Goal: Navigation & Orientation: Find specific page/section

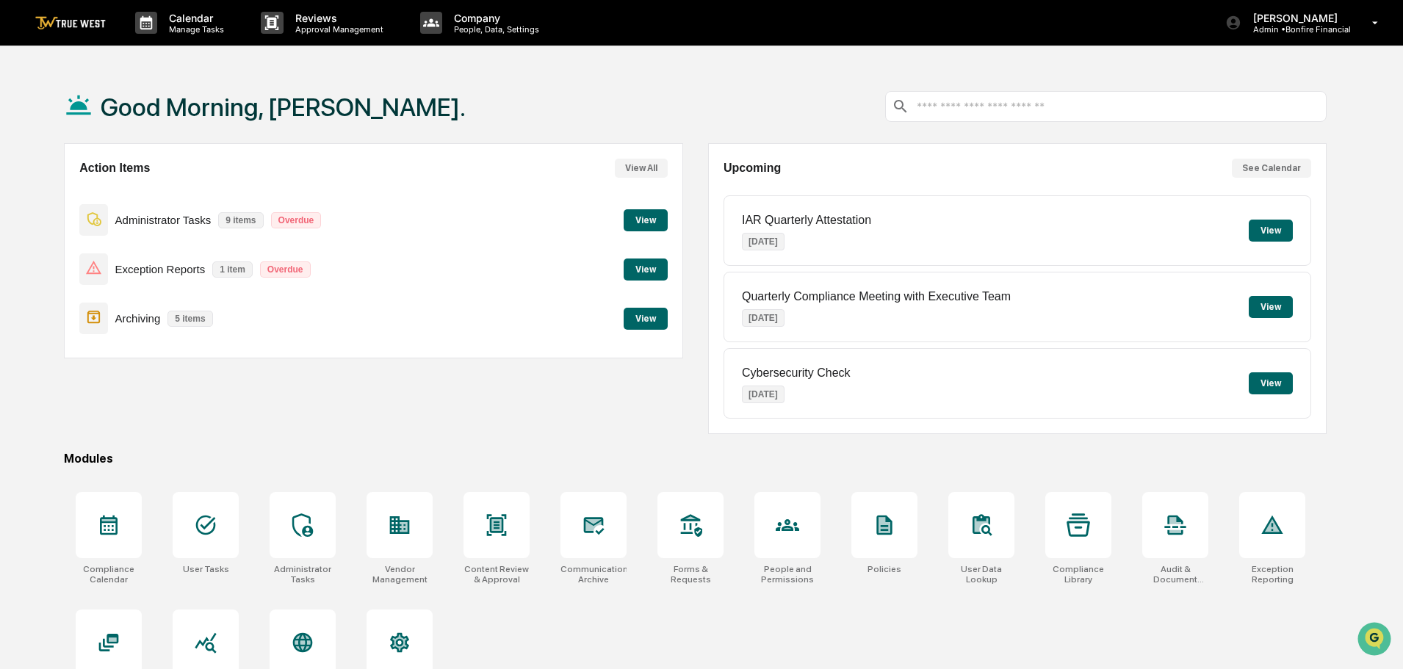
click at [649, 217] on button "View" at bounding box center [646, 220] width 44 height 22
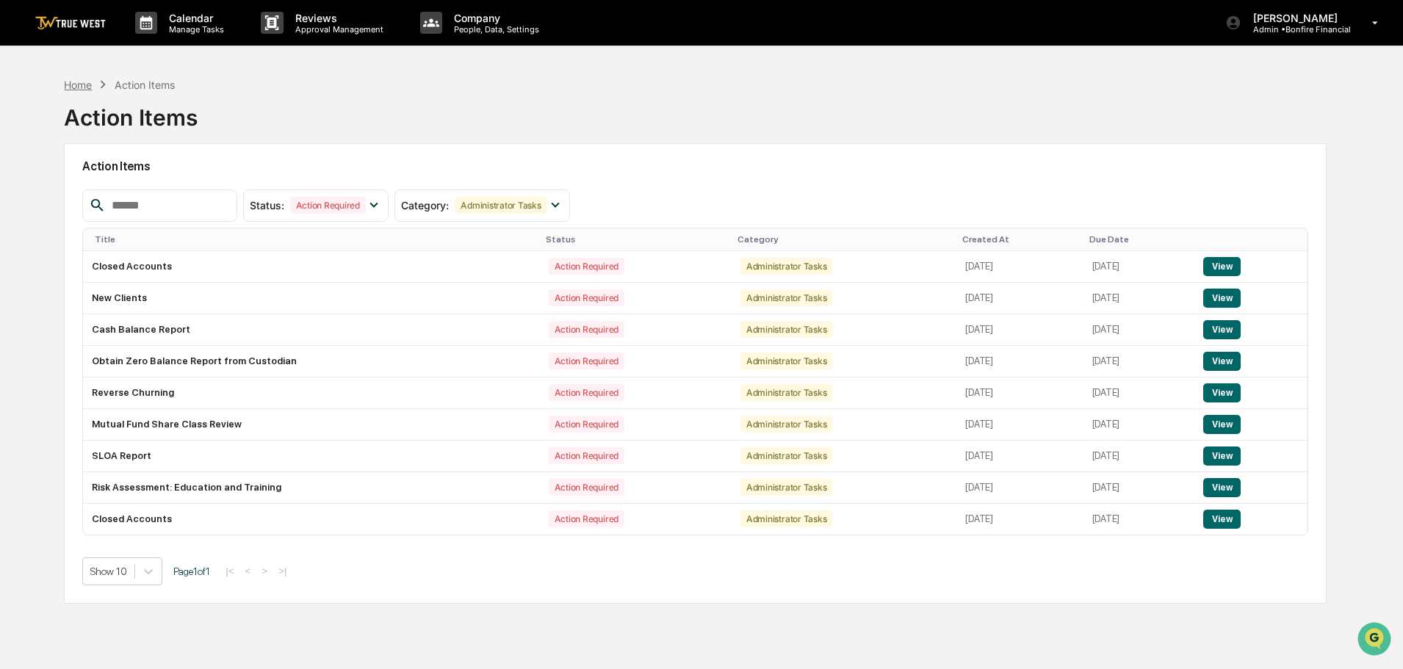
click at [79, 87] on div "Home" at bounding box center [78, 85] width 28 height 12
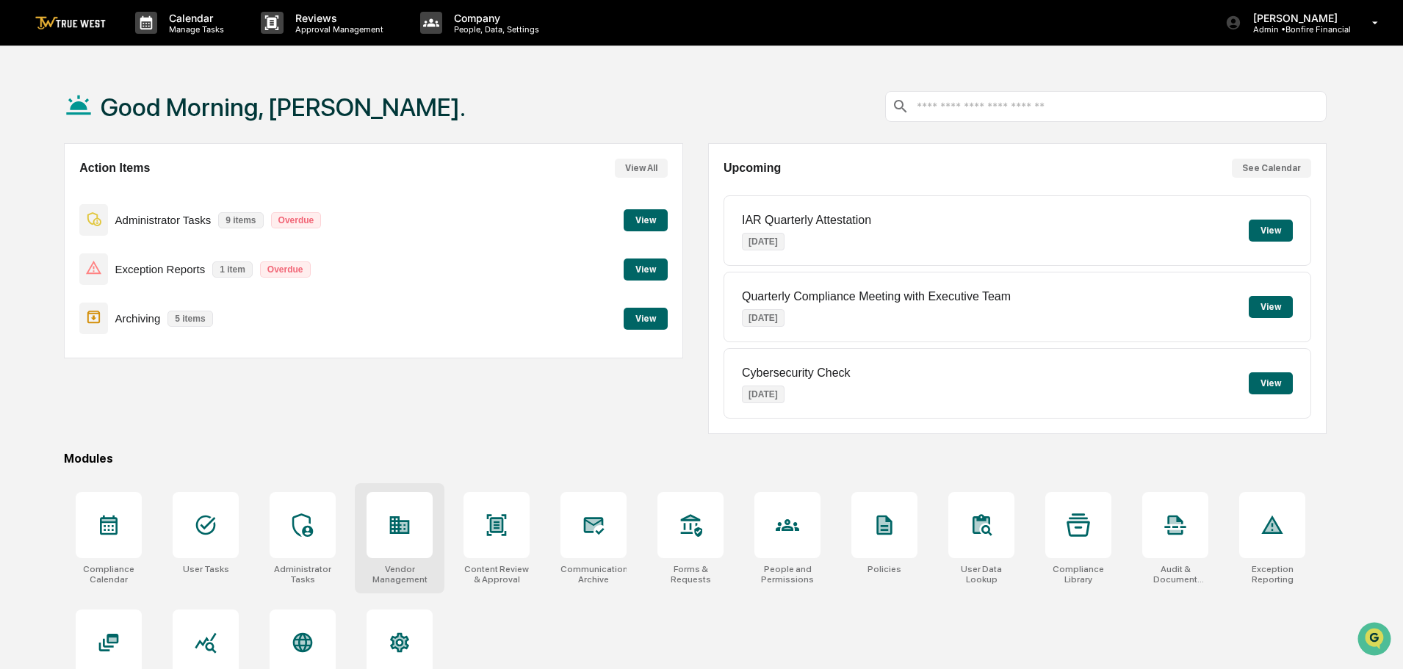
click at [395, 521] on icon at bounding box center [400, 525] width 20 height 18
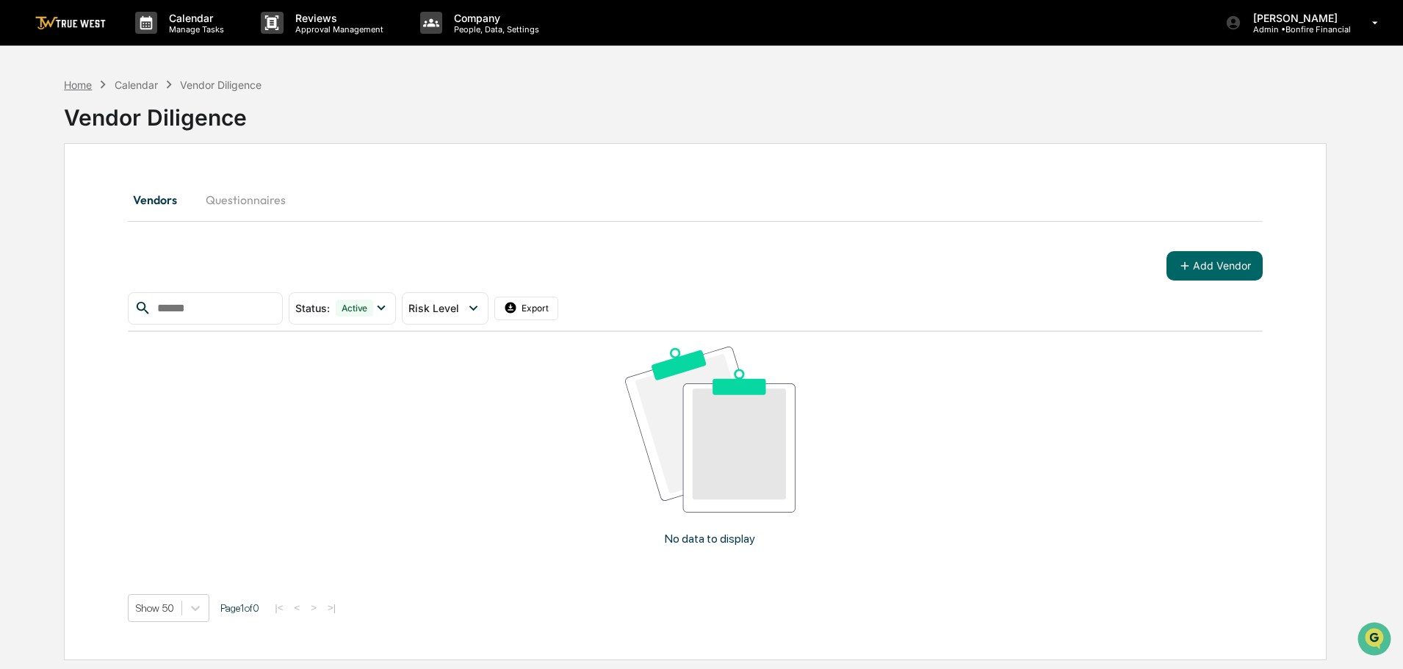
click at [70, 87] on div "Home" at bounding box center [78, 85] width 28 height 12
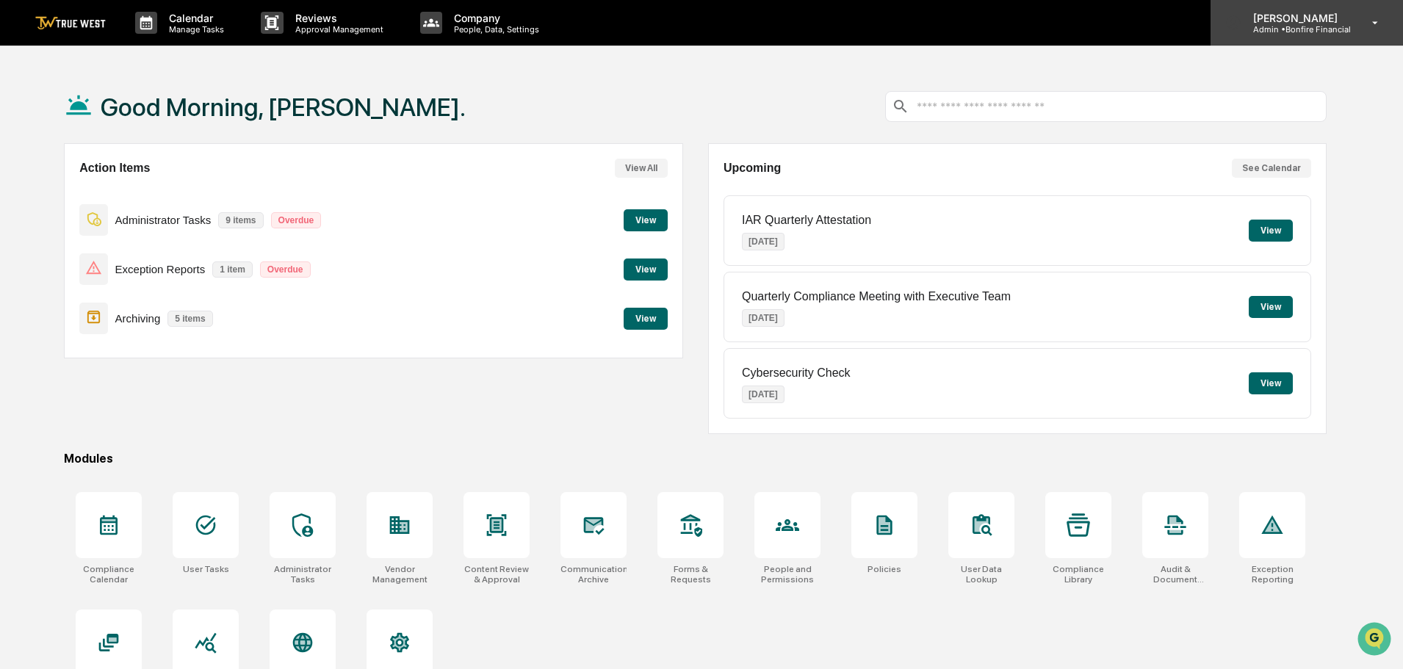
click at [1297, 29] on p "Admin • Bonfire Financial" at bounding box center [1296, 29] width 109 height 10
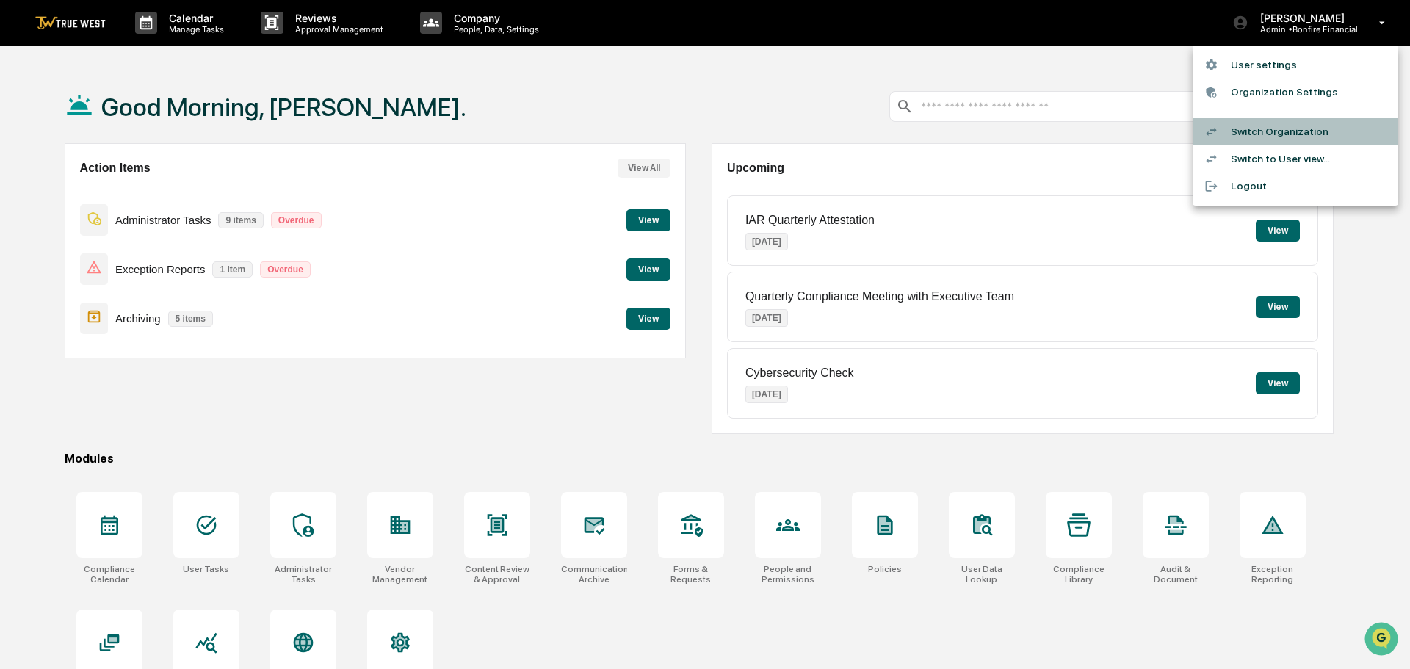
click at [1275, 131] on li "Switch Organization" at bounding box center [1296, 131] width 206 height 27
